Goal: Task Accomplishment & Management: Complete application form

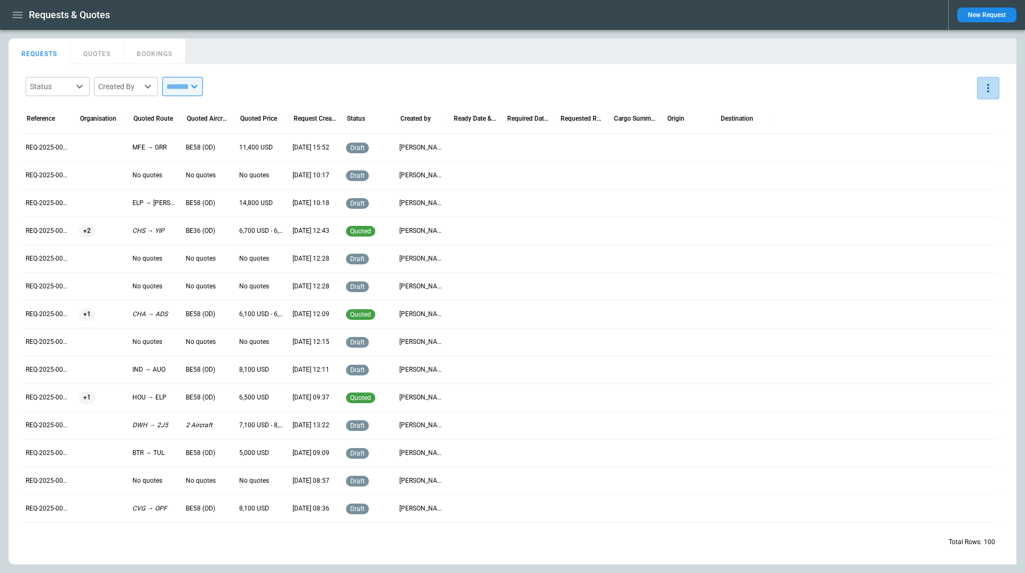
click at [984, 91] on icon "more" at bounding box center [988, 88] width 13 height 13
click at [984, 91] on div at bounding box center [512, 286] width 1025 height 573
click at [86, 53] on button "QUOTES" at bounding box center [96, 51] width 53 height 26
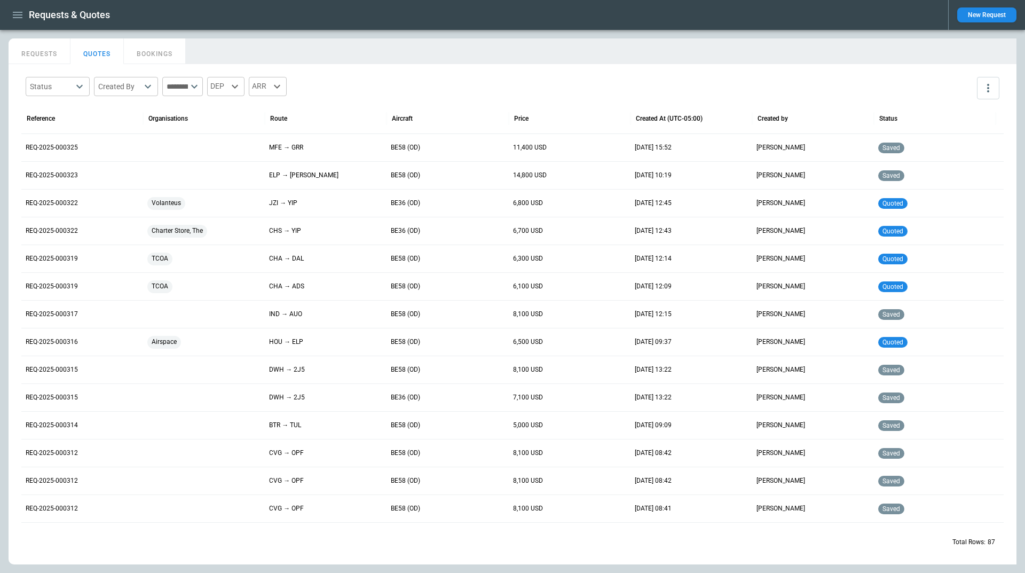
click at [52, 52] on button "REQUESTS" at bounding box center [40, 51] width 62 height 26
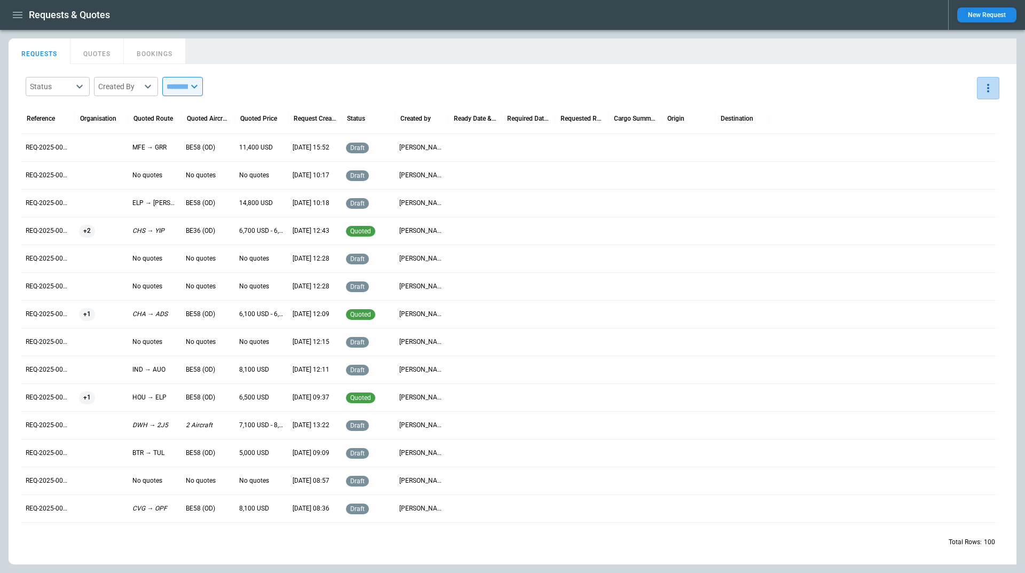
click at [984, 89] on icon "more" at bounding box center [988, 88] width 13 height 13
click at [984, 89] on div at bounding box center [512, 286] width 1025 height 573
click at [929, 67] on div "Status ​ Created By ​ ​ Reference Organisation Quoted Route Quoted Aircraft Quo…" at bounding box center [513, 314] width 1008 height 500
click at [981, 11] on button "New Request" at bounding box center [986, 14] width 59 height 15
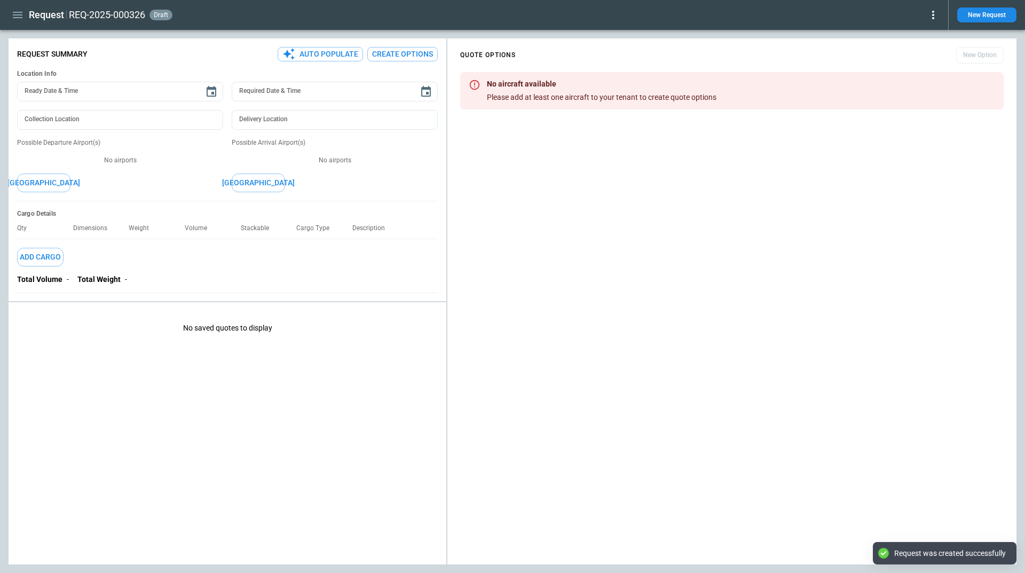
type textarea "*"
